Goal: Find specific page/section: Find specific page/section

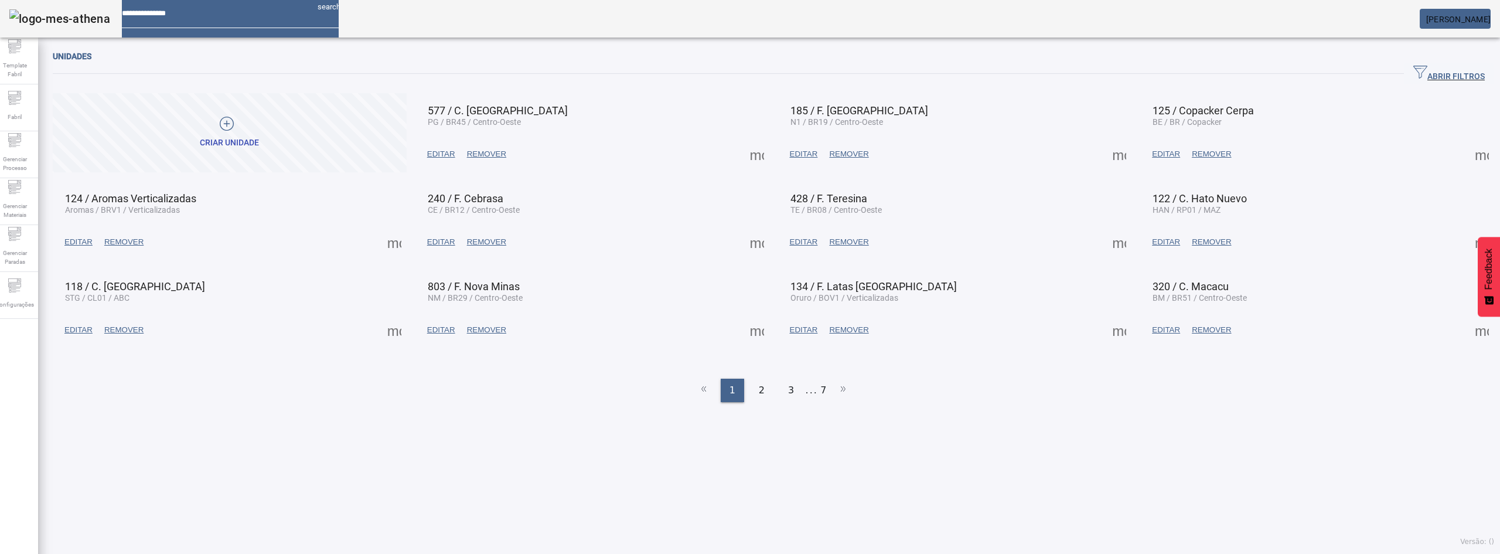
click at [1431, 71] on span "ABRIR FILTROS" at bounding box center [1448, 74] width 71 height 18
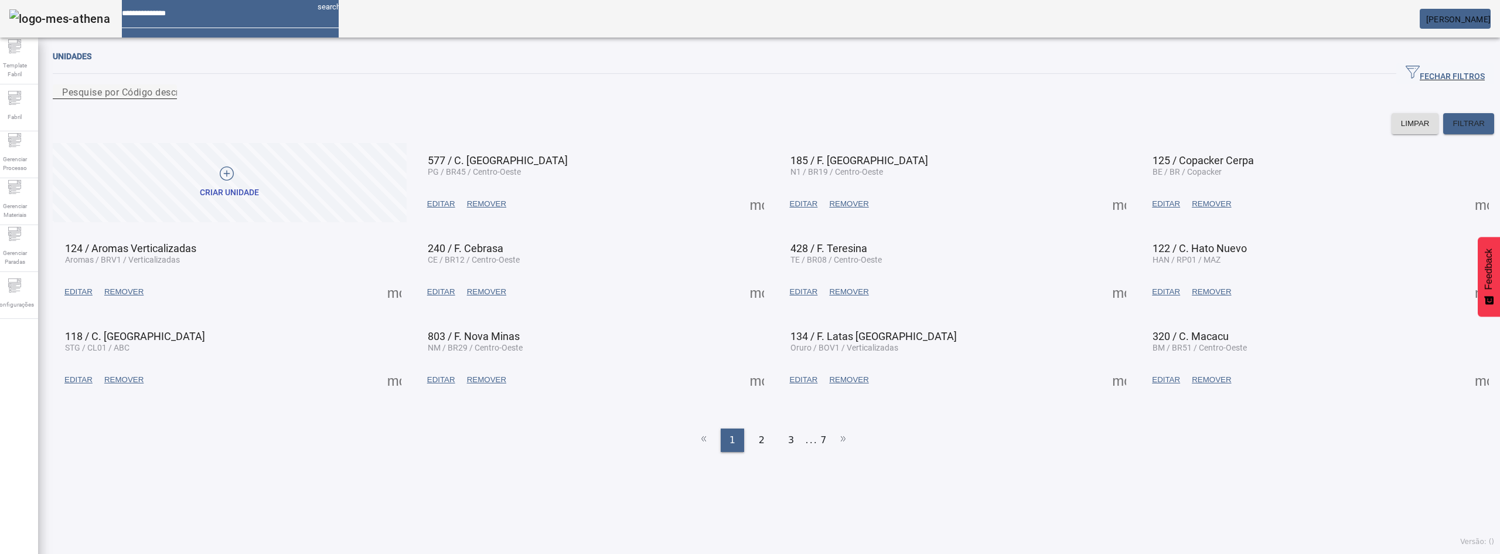
click at [168, 98] on input "Pesquise por Código descrição ou sigla" at bounding box center [114, 92] width 105 height 14
type input "****"
click at [1452, 138] on span at bounding box center [1468, 124] width 51 height 28
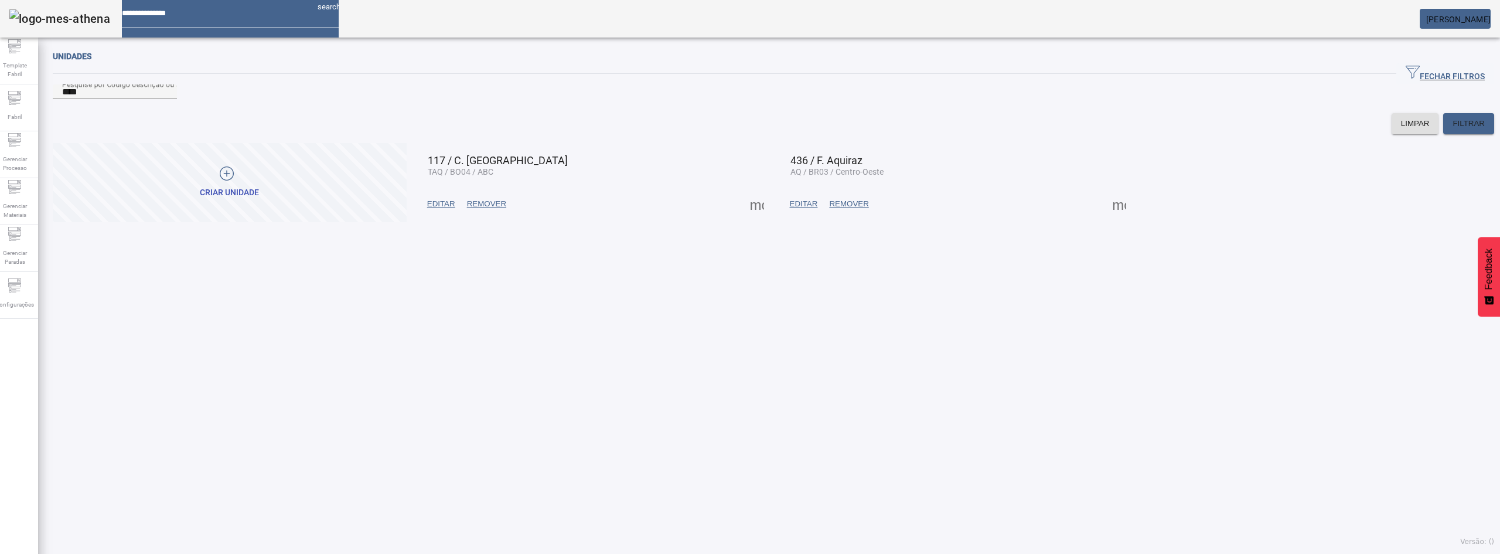
click at [1118, 218] on span at bounding box center [1119, 204] width 28 height 28
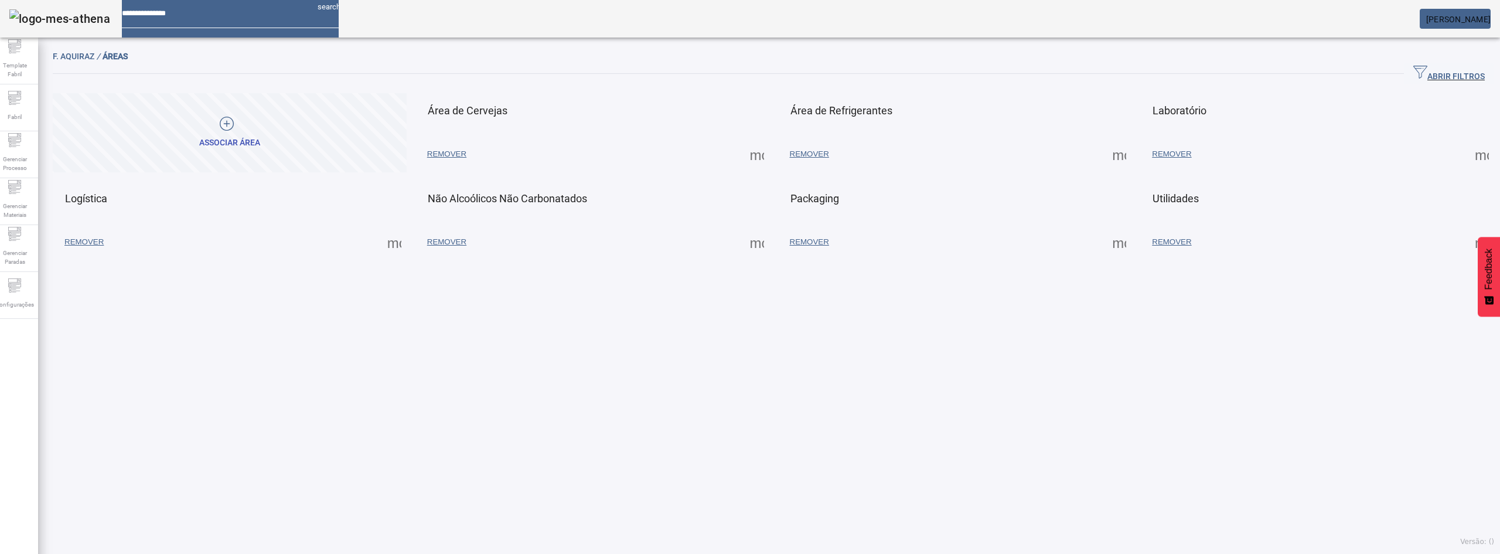
click at [754, 158] on span at bounding box center [757, 154] width 28 height 28
drag, startPoint x: 774, startPoint y: 182, endPoint x: 779, endPoint y: 192, distance: 11.3
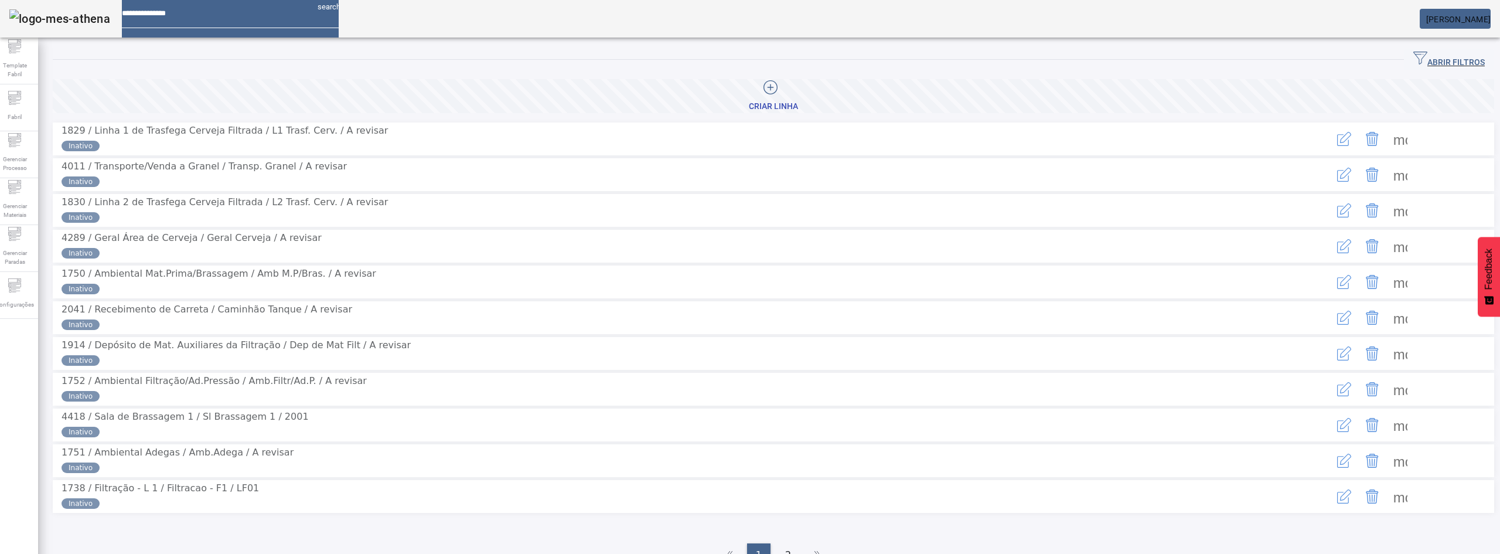
click at [1413, 64] on span "ABRIR FILTROS" at bounding box center [1448, 60] width 71 height 18
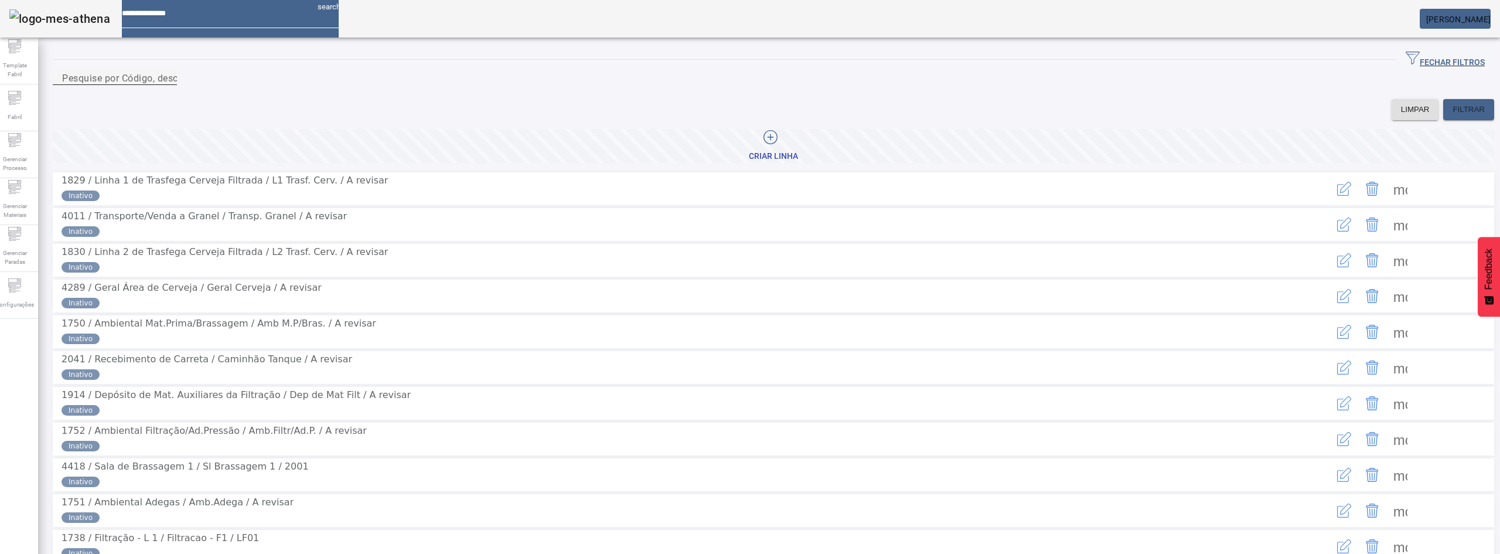
click at [195, 83] on mat-label "Pesquise por Código, descrição, descrição abreviada ou descrição SAP" at bounding box center [217, 77] width 311 height 11
click at [168, 85] on input "Pesquise por Código, descrição, descrição abreviada ou descrição SAP" at bounding box center [114, 78] width 105 height 14
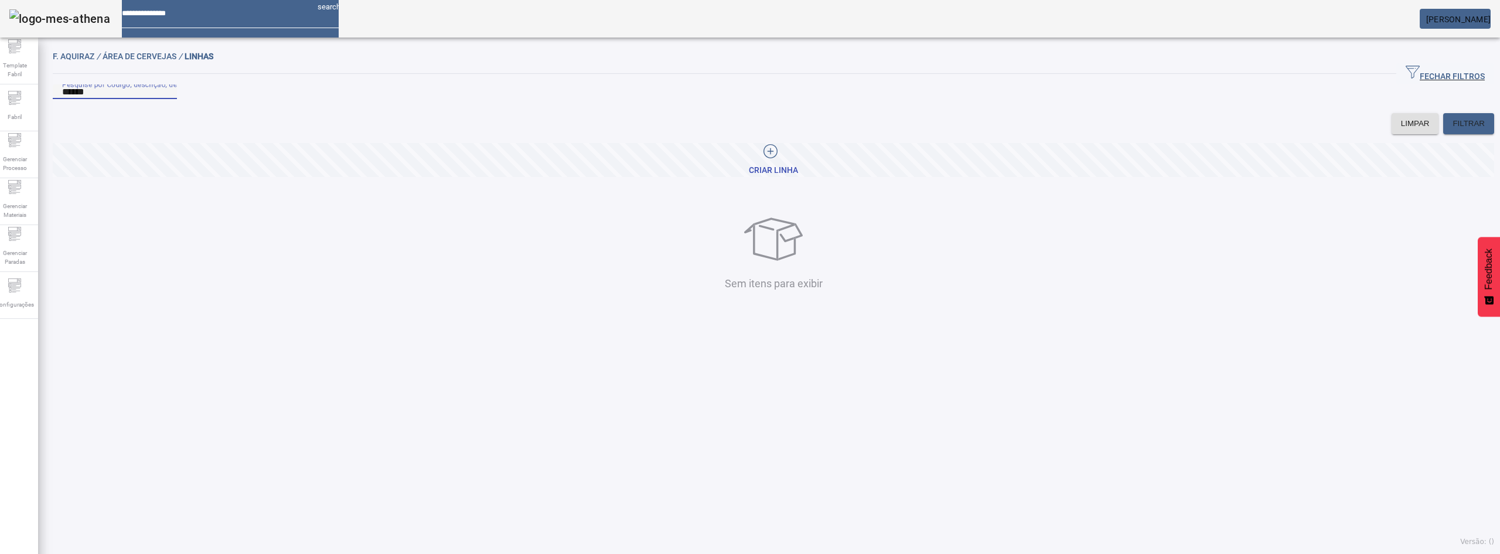
type input "******"
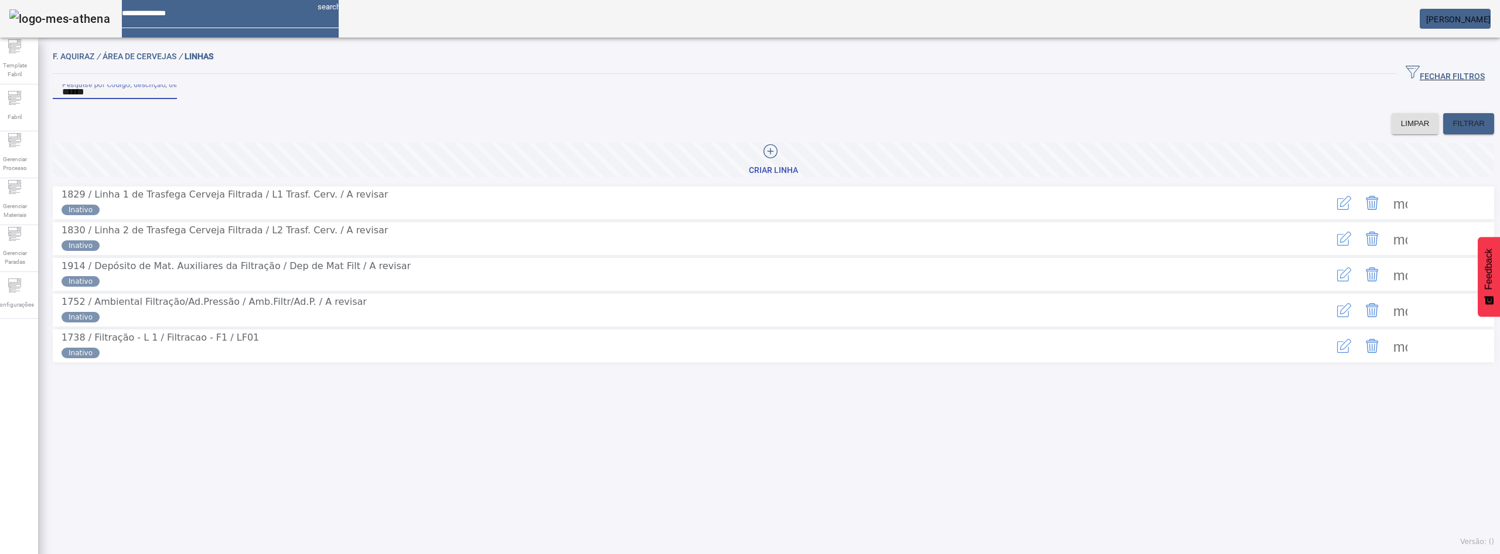
click at [1392, 360] on span at bounding box center [1400, 346] width 28 height 28
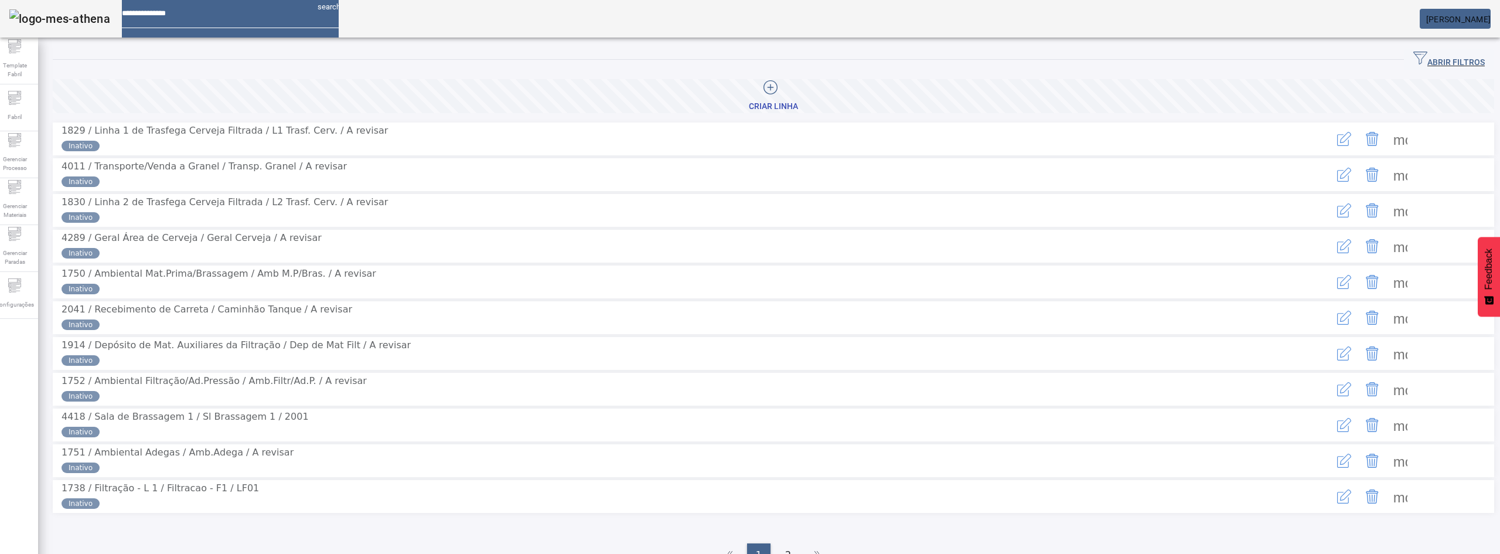
scroll to position [120, 0]
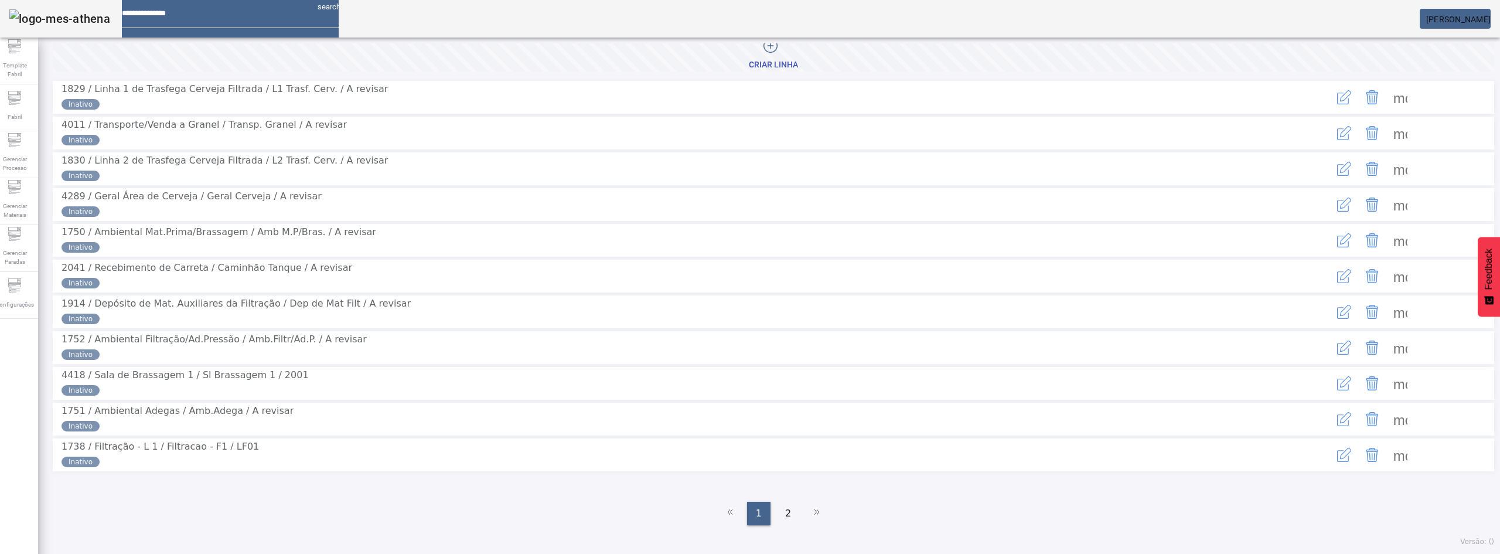
click at [1386, 461] on span at bounding box center [1400, 455] width 28 height 28
